Goal: Navigation & Orientation: Find specific page/section

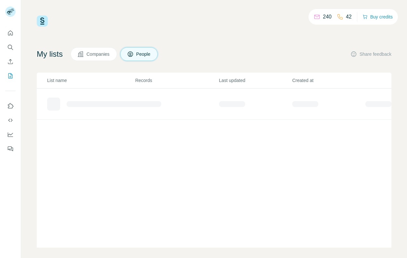
scroll to position [5, 0]
